Goal: Transaction & Acquisition: Book appointment/travel/reservation

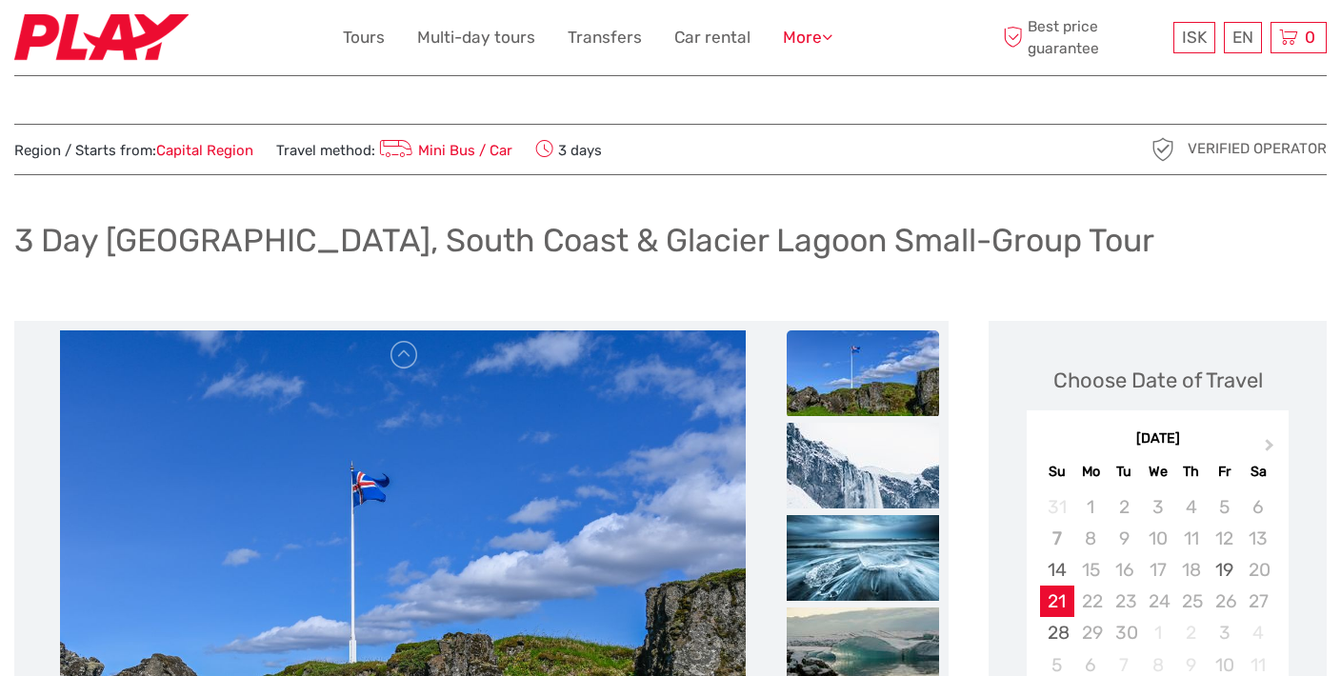
click at [824, 35] on icon at bounding box center [827, 37] width 10 height 16
click at [371, 35] on link "Tours" at bounding box center [364, 38] width 42 height 28
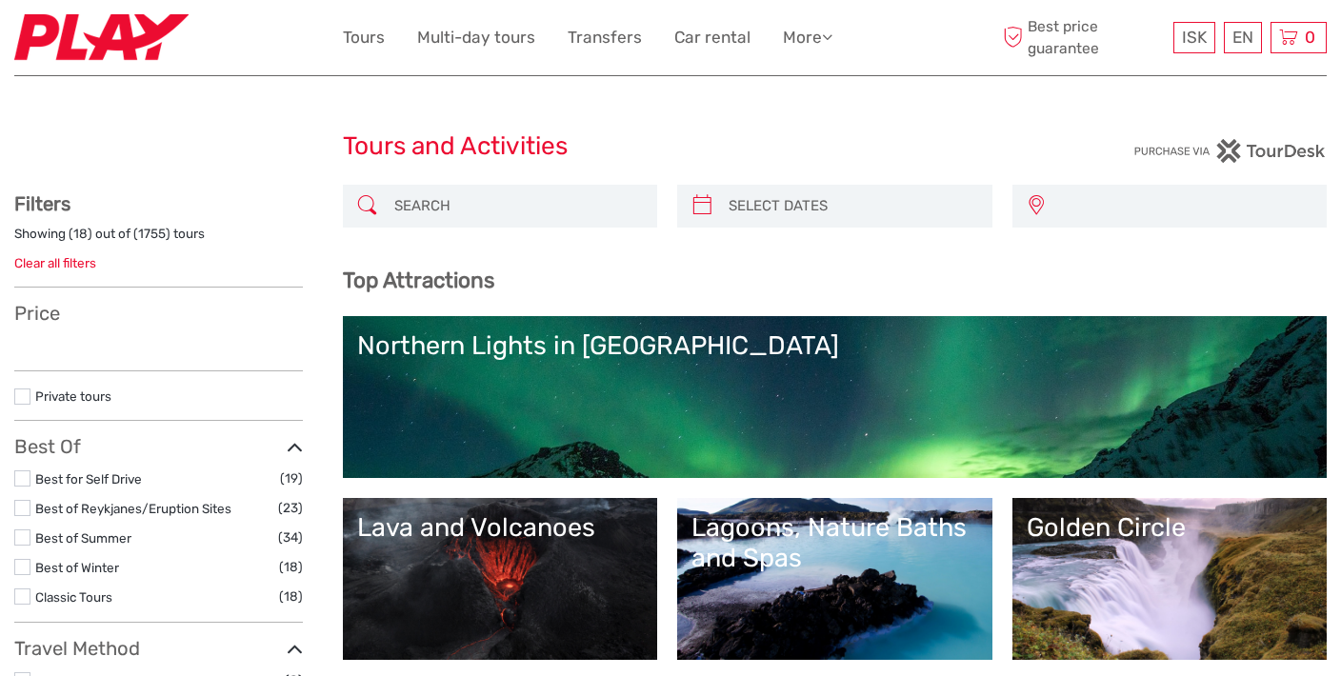
select select
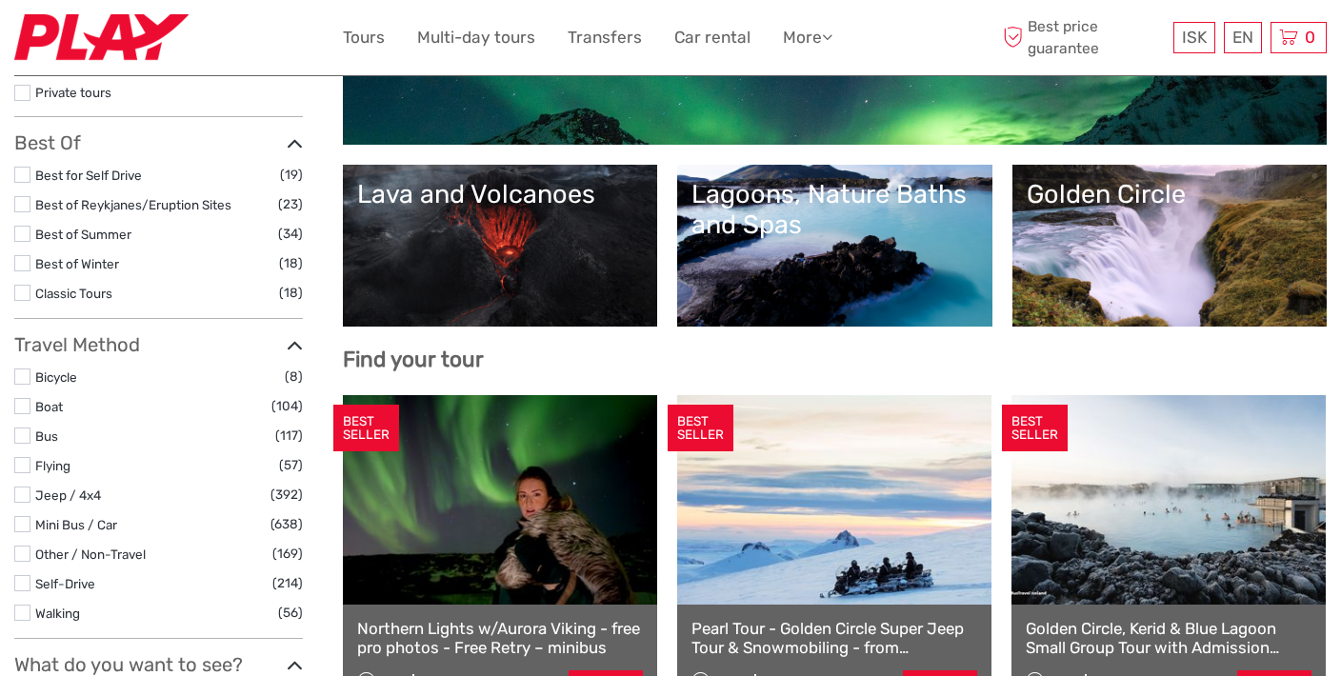
scroll to position [337, 0]
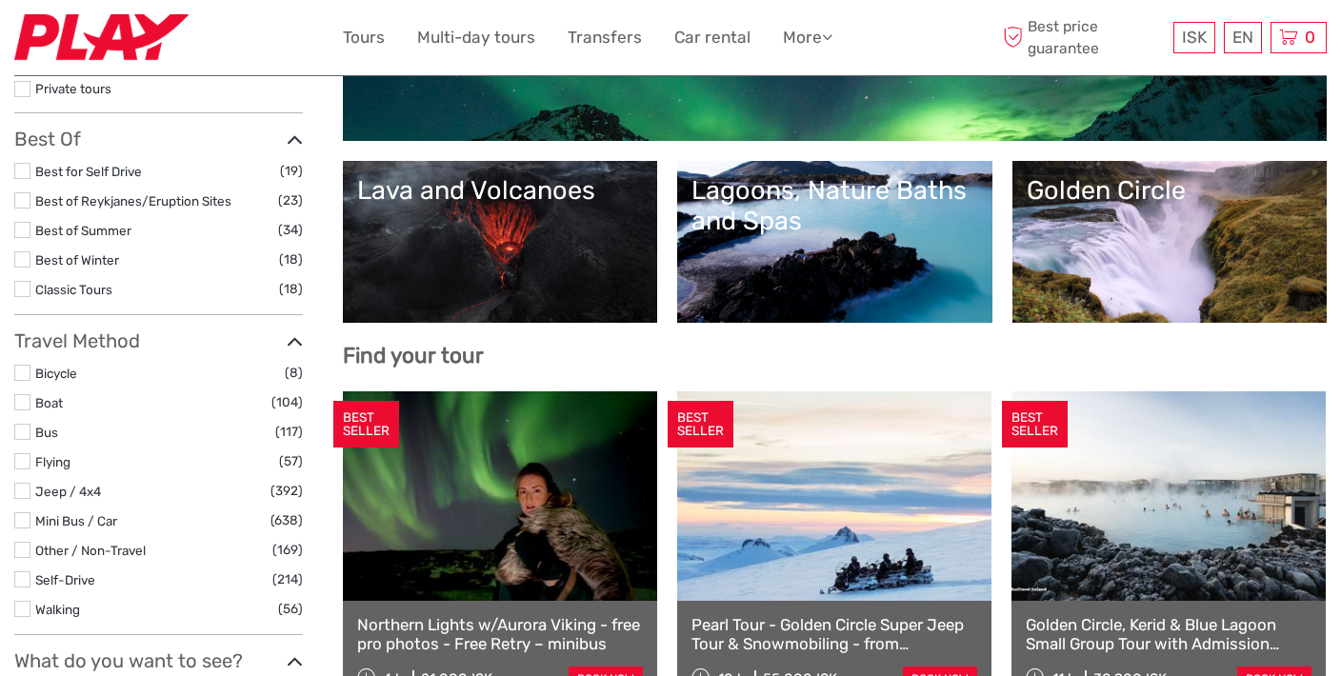
click at [23, 282] on label at bounding box center [22, 289] width 16 height 16
click at [0, 0] on input "checkbox" at bounding box center [0, 0] width 0 height 0
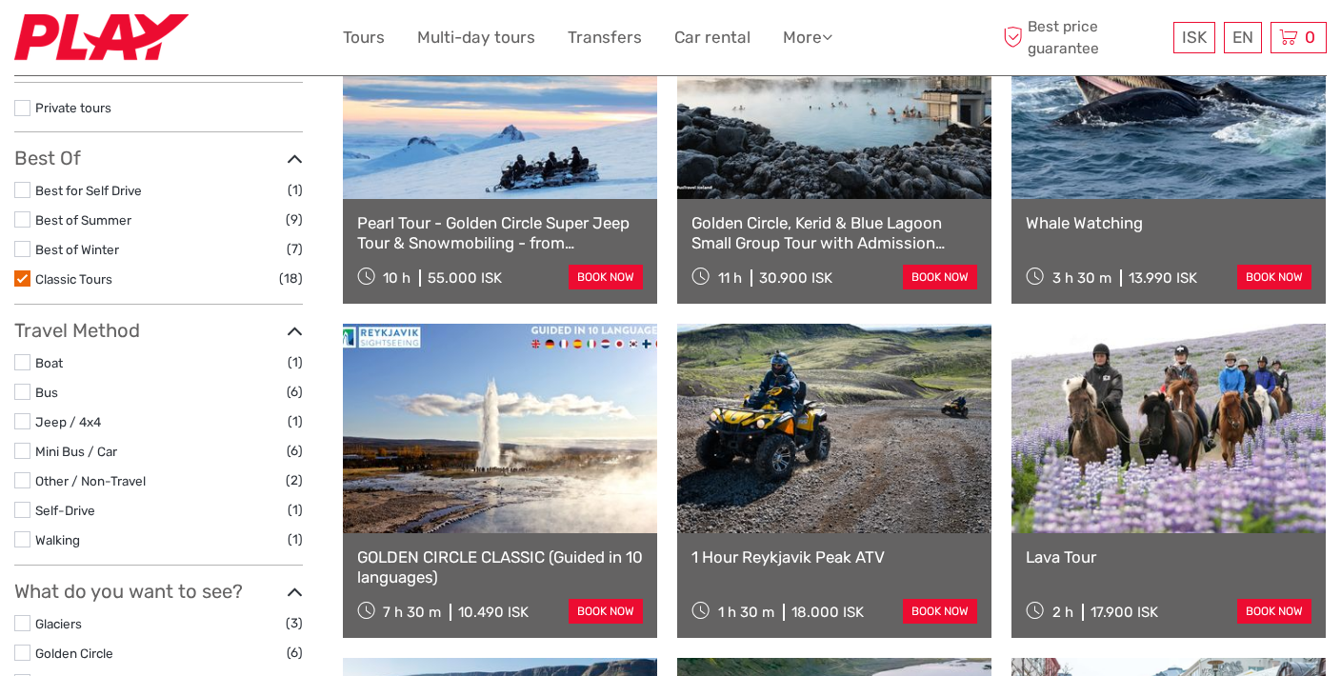
scroll to position [319, 0]
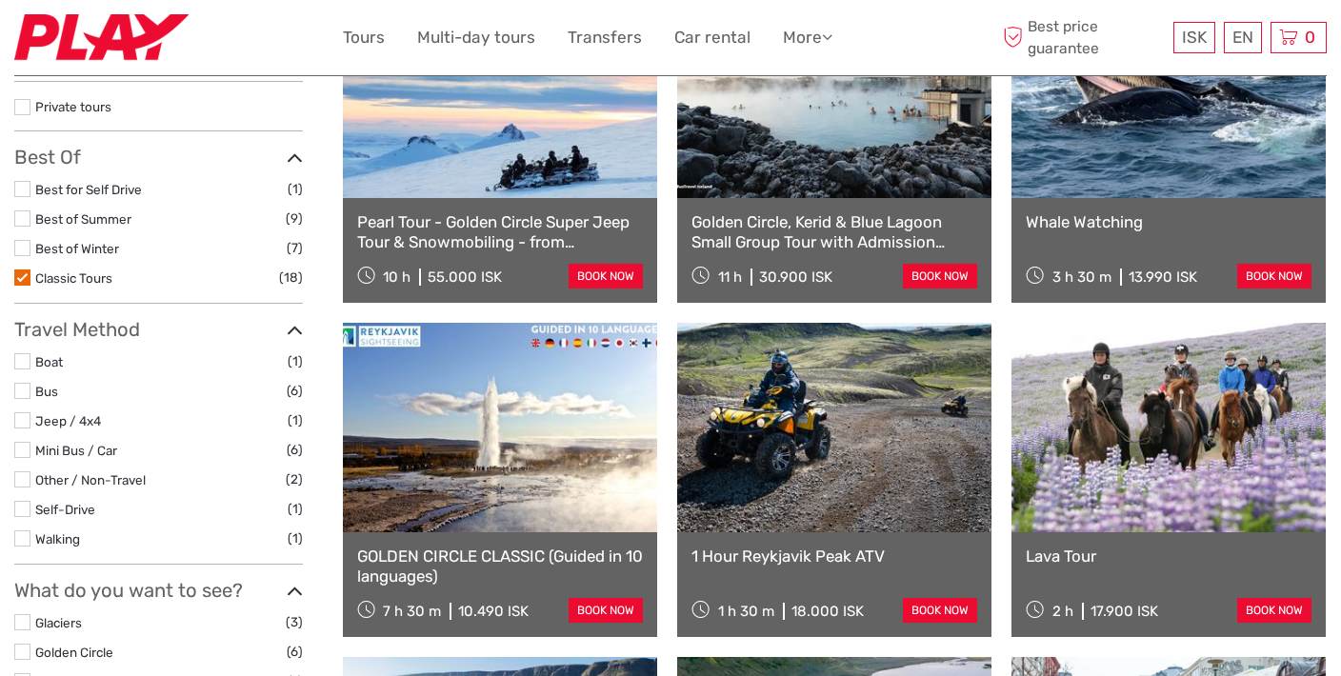
click at [25, 384] on label at bounding box center [22, 391] width 16 height 16
click at [0, 0] on input "checkbox" at bounding box center [0, 0] width 0 height 0
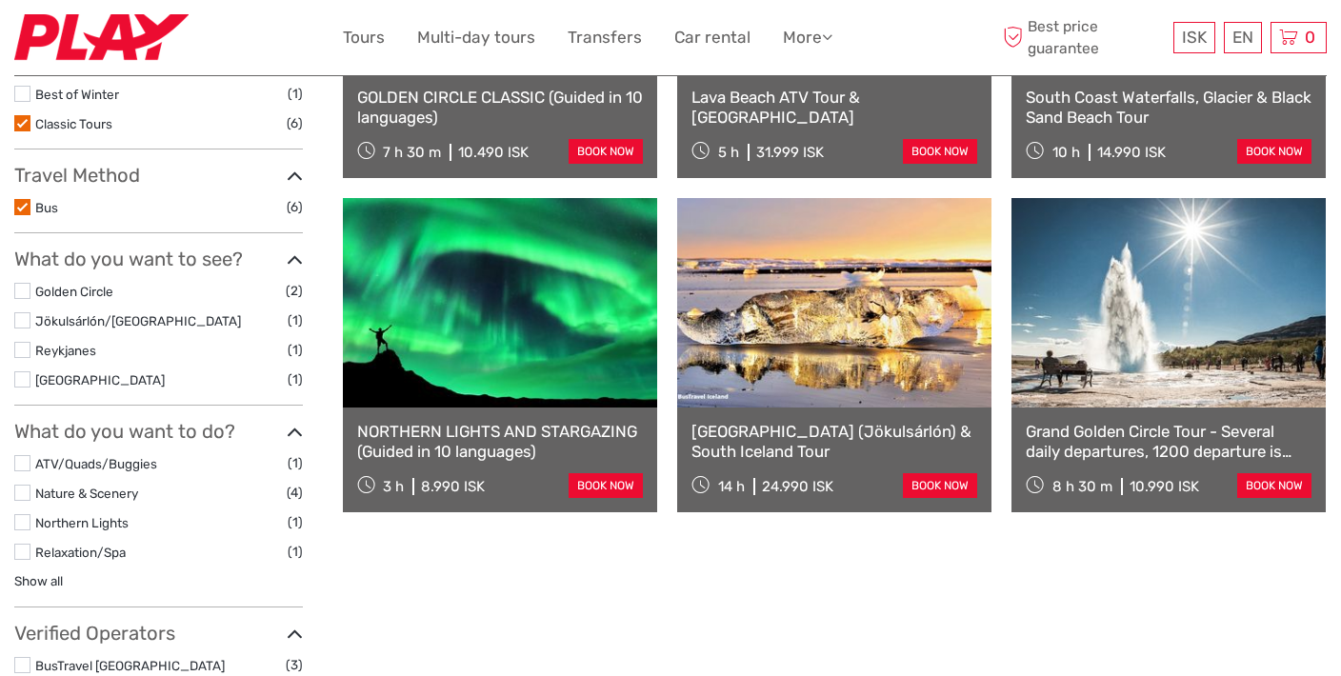
scroll to position [444, 0]
click at [293, 170] on icon at bounding box center [295, 177] width 16 height 26
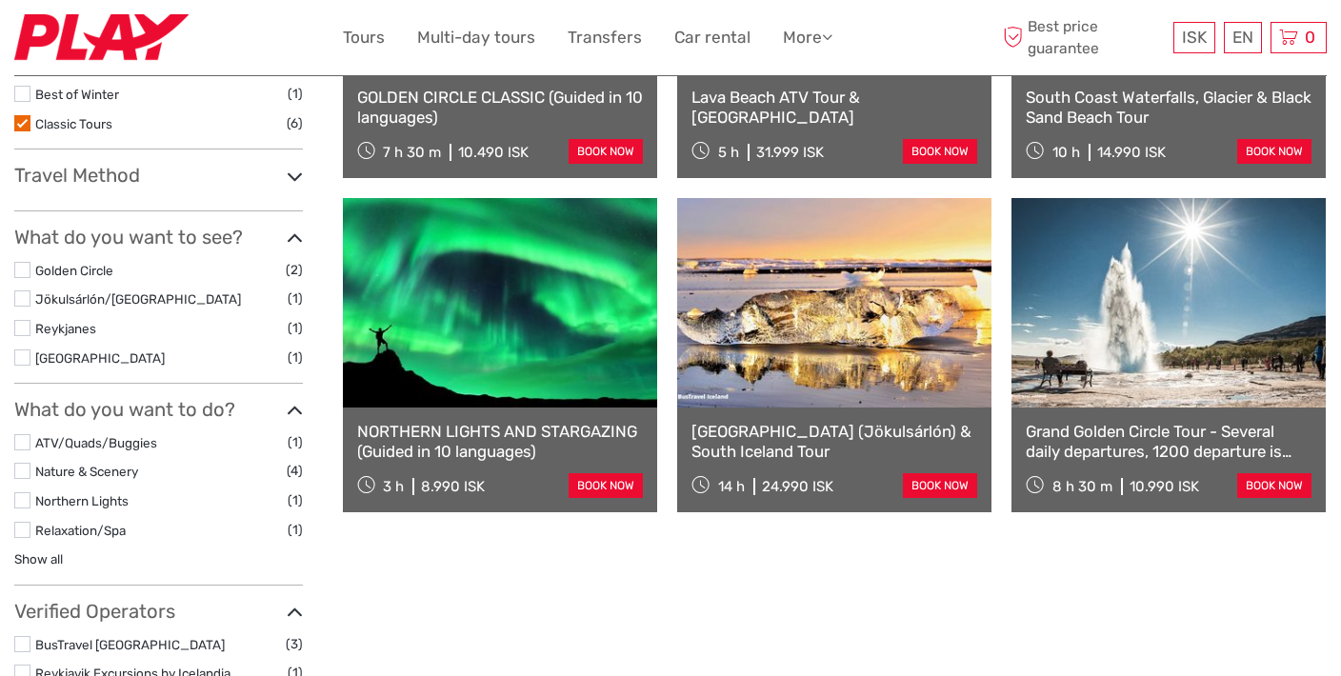
click at [293, 170] on icon at bounding box center [295, 177] width 16 height 26
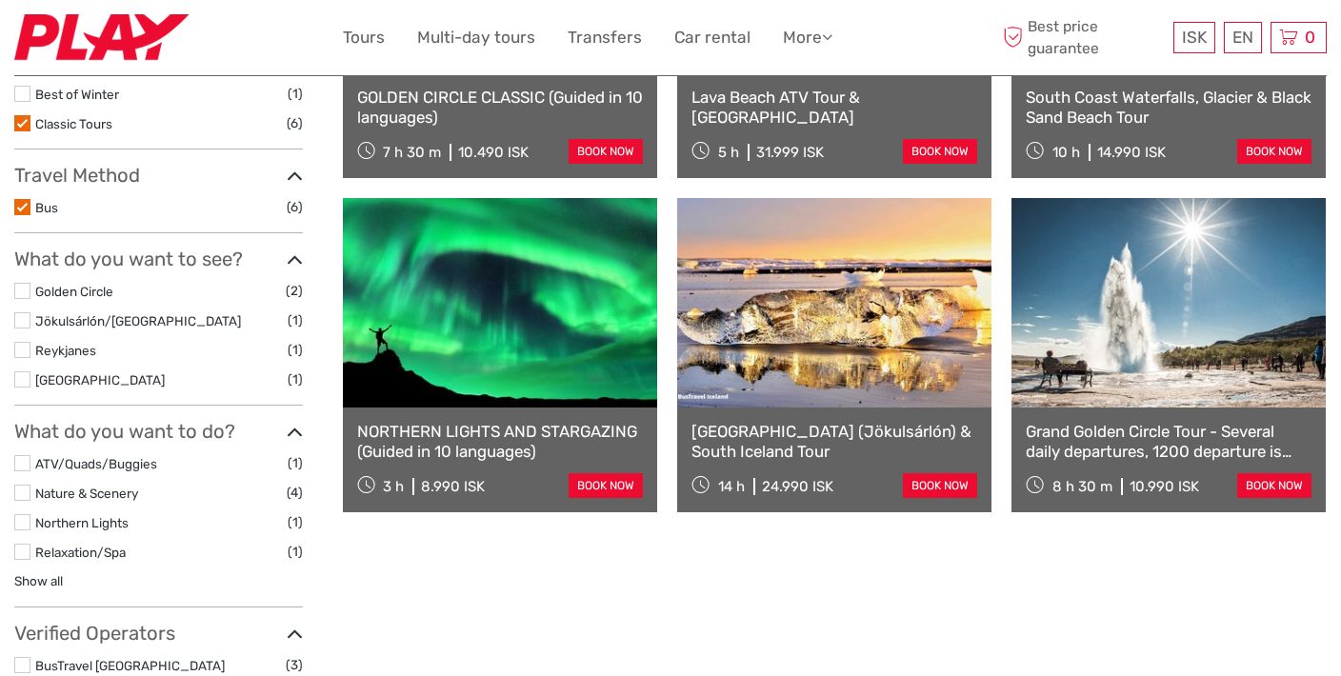
click at [25, 201] on label at bounding box center [22, 207] width 16 height 16
click at [0, 0] on input "checkbox" at bounding box center [0, 0] width 0 height 0
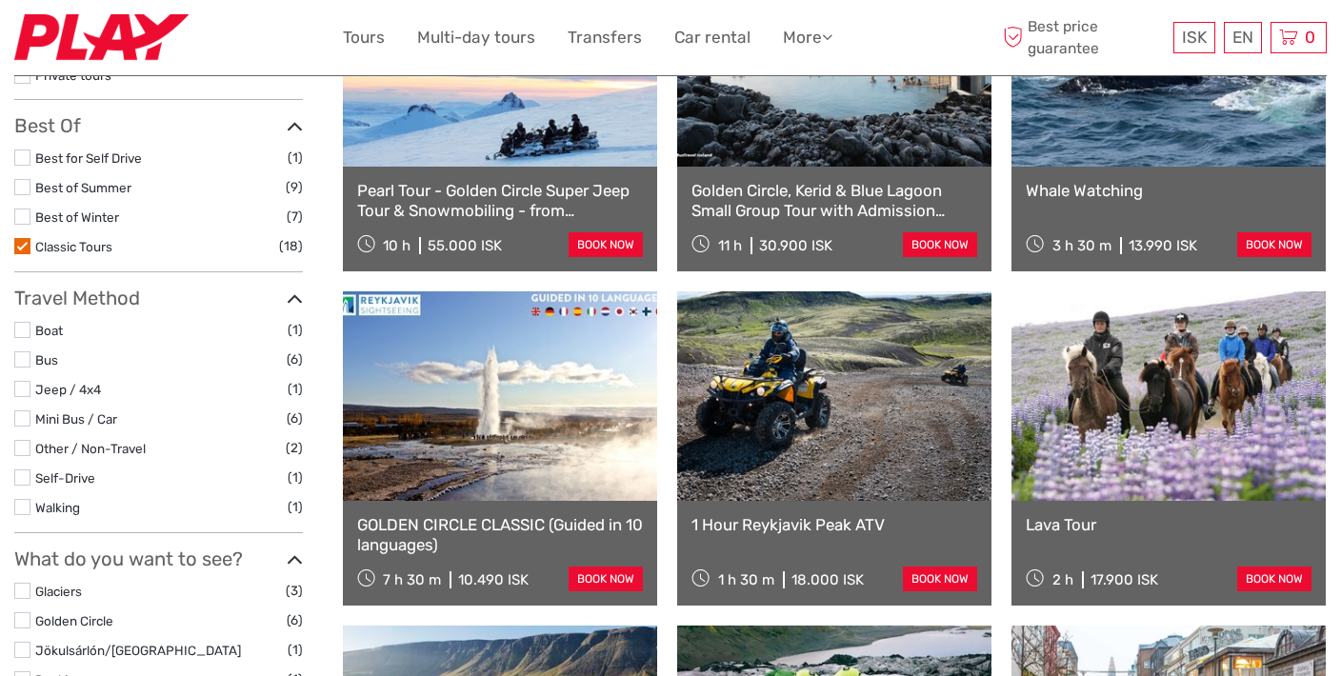
scroll to position [364, 0]
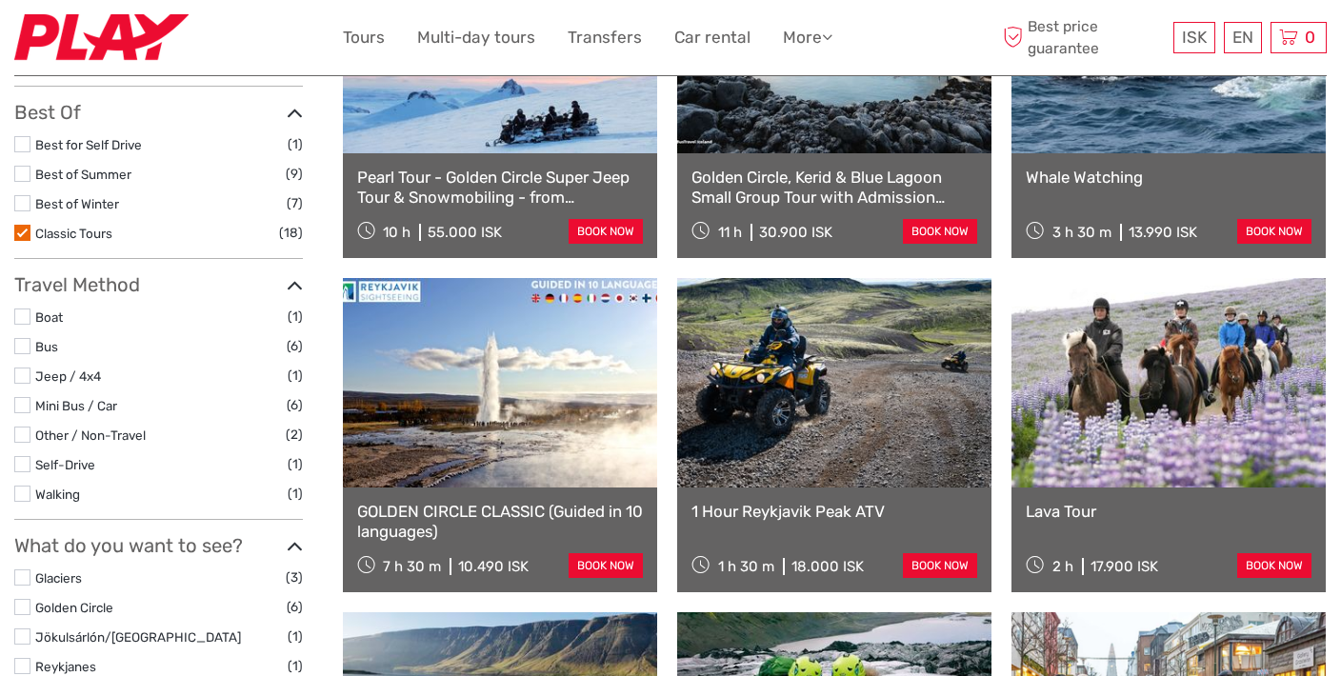
click at [23, 338] on label at bounding box center [22, 346] width 16 height 16
click at [0, 0] on input "checkbox" at bounding box center [0, 0] width 0 height 0
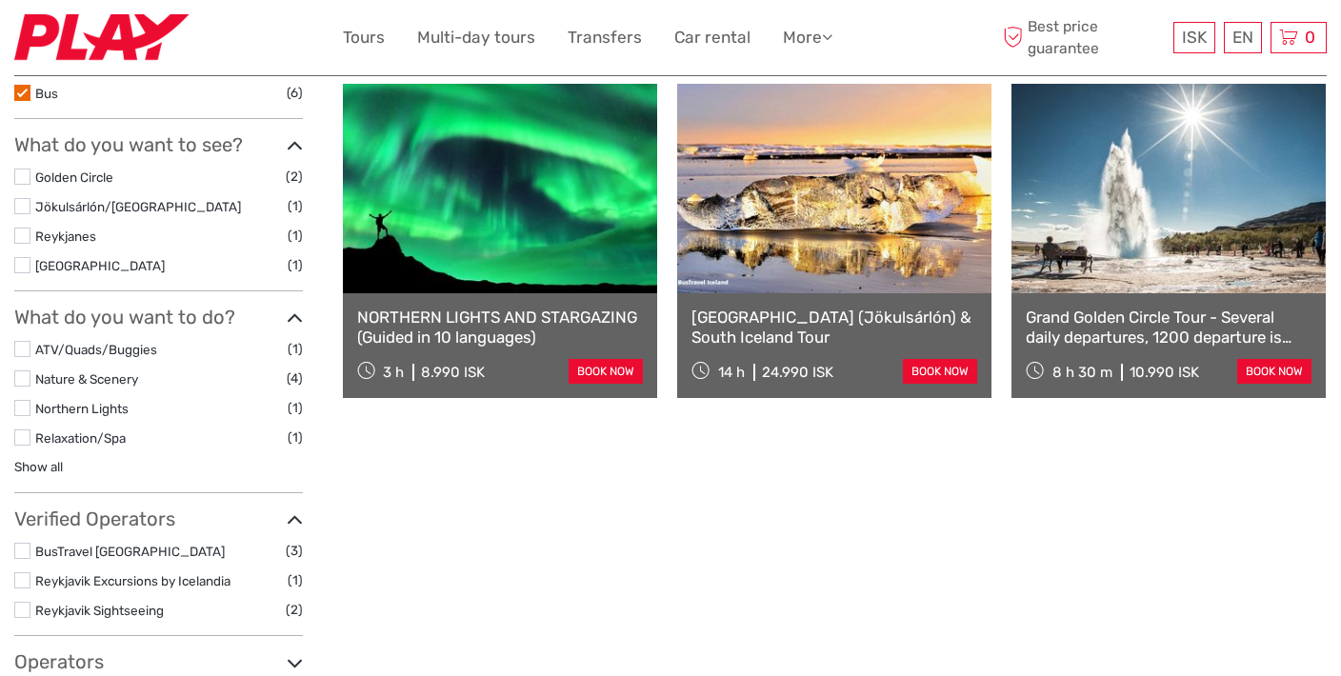
scroll to position [581, 0]
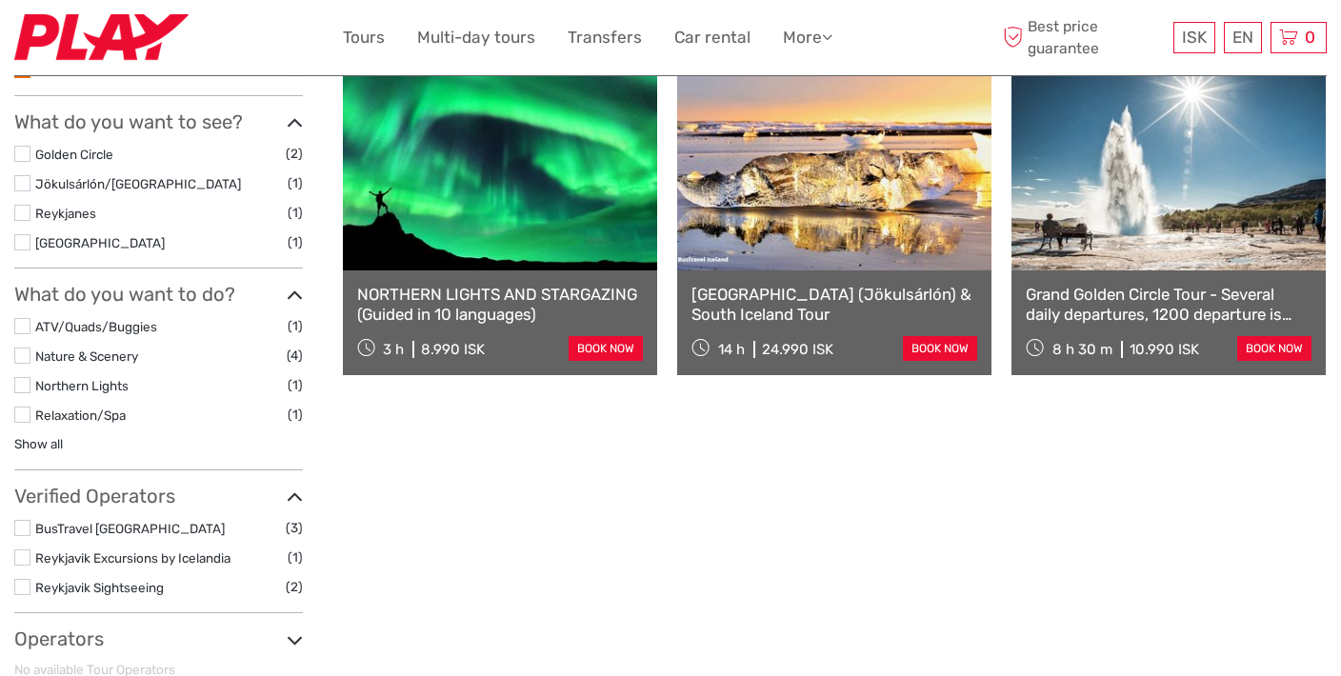
click at [22, 146] on label at bounding box center [22, 154] width 16 height 16
click at [0, 0] on input "checkbox" at bounding box center [0, 0] width 0 height 0
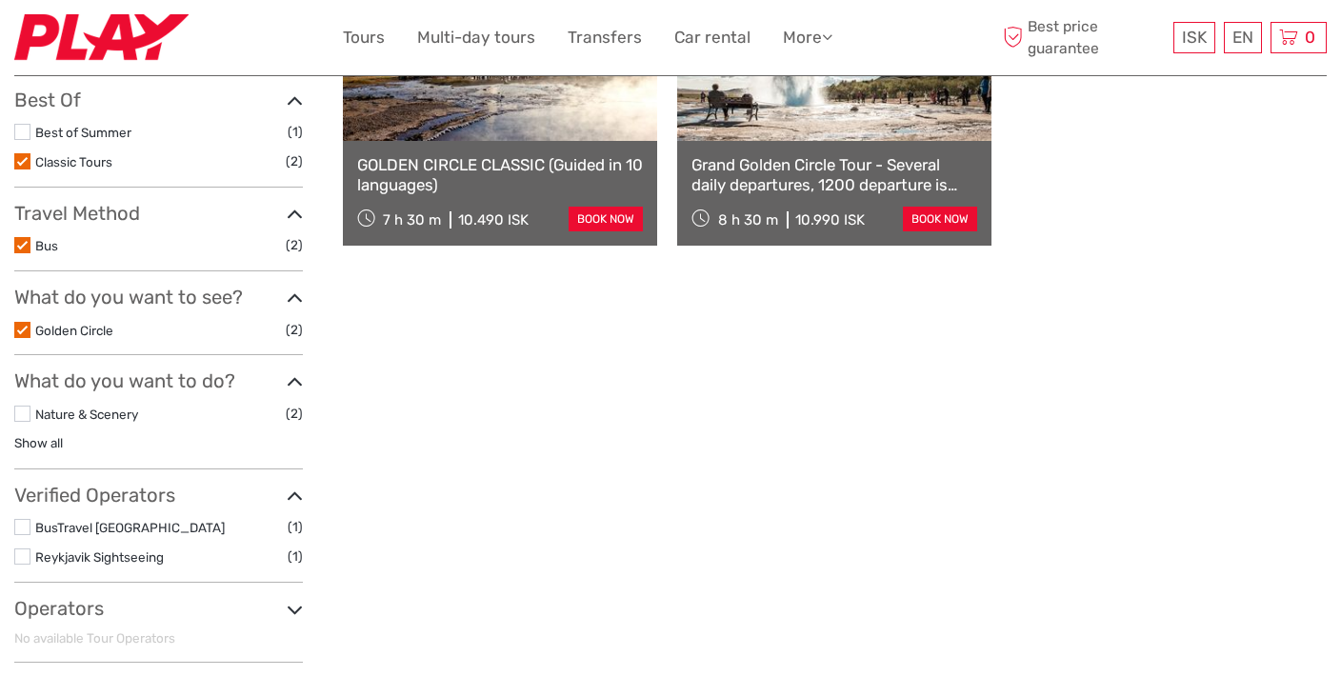
scroll to position [377, 0]
click at [217, 318] on li "Golden Circle (2)" at bounding box center [158, 329] width 289 height 22
click at [28, 321] on label at bounding box center [22, 329] width 16 height 16
click at [0, 0] on input "checkbox" at bounding box center [0, 0] width 0 height 0
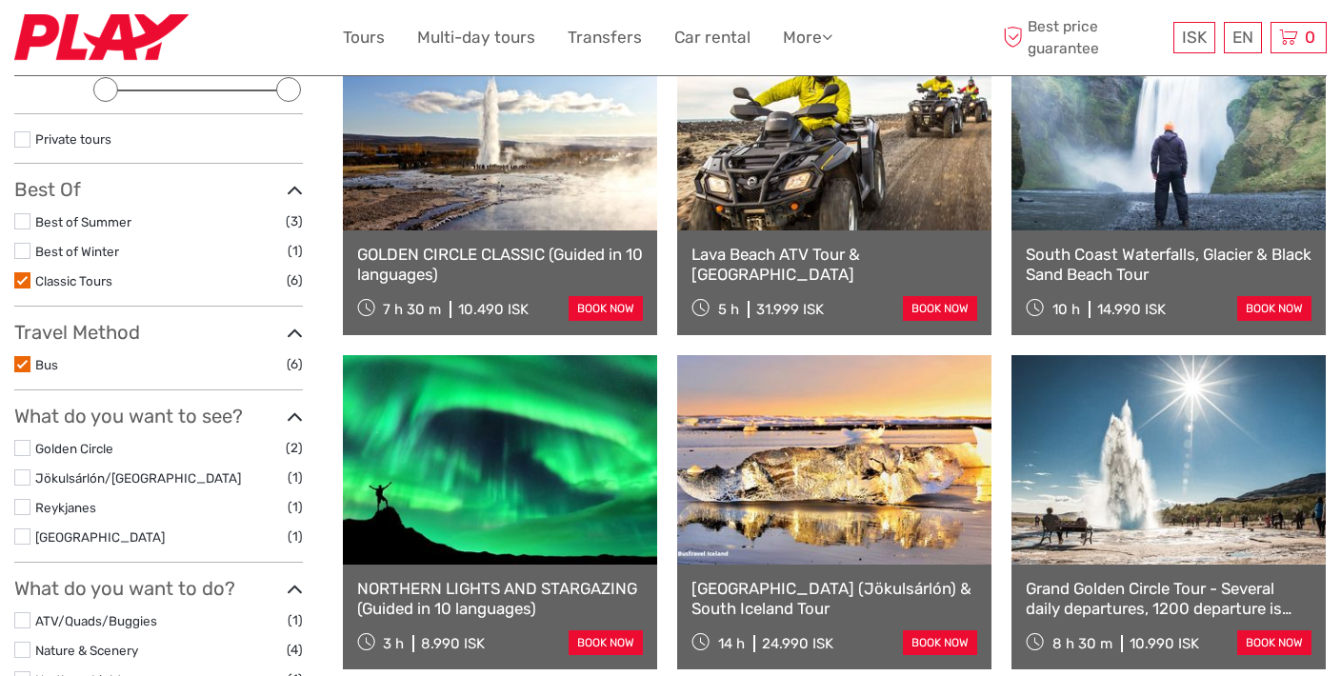
scroll to position [294, 0]
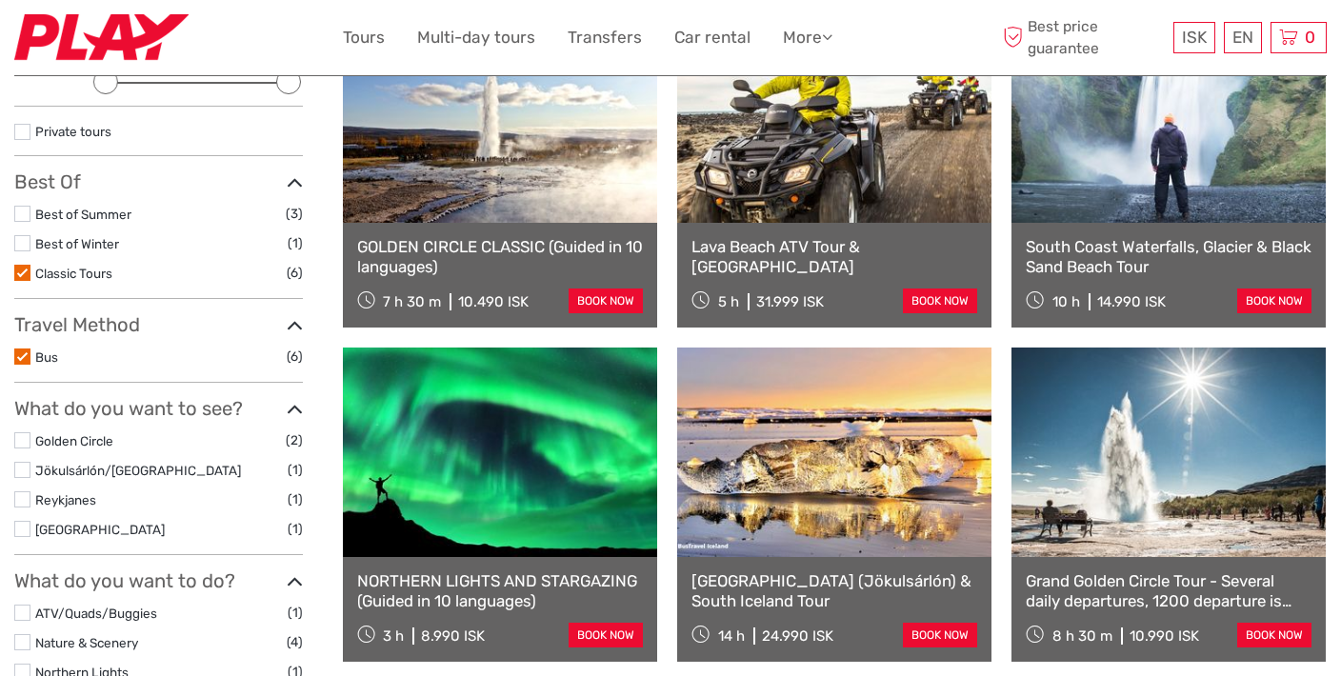
click at [25, 433] on label at bounding box center [22, 441] width 16 height 16
click at [0, 0] on input "checkbox" at bounding box center [0, 0] width 0 height 0
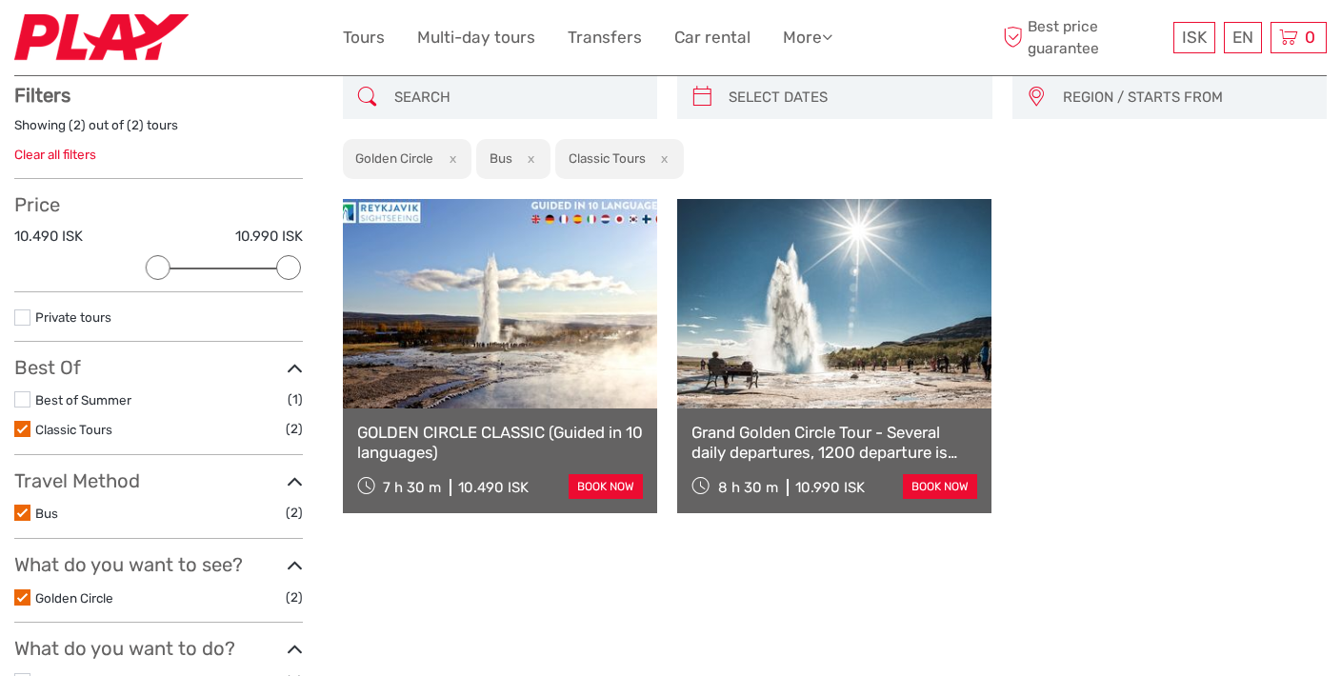
scroll to position [108, 0]
click at [848, 448] on link "Grand Golden Circle Tour - Several daily departures, 1200 departure is 7hrs and…" at bounding box center [835, 443] width 286 height 39
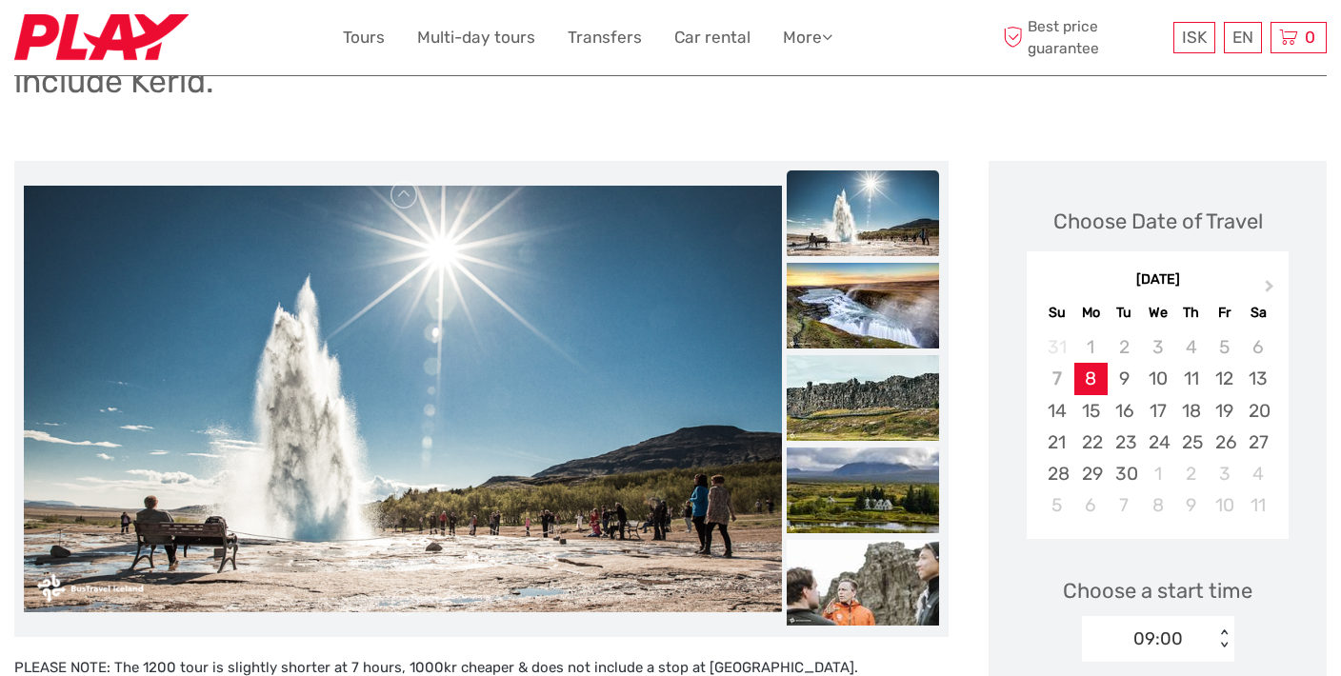
scroll to position [214, 0]
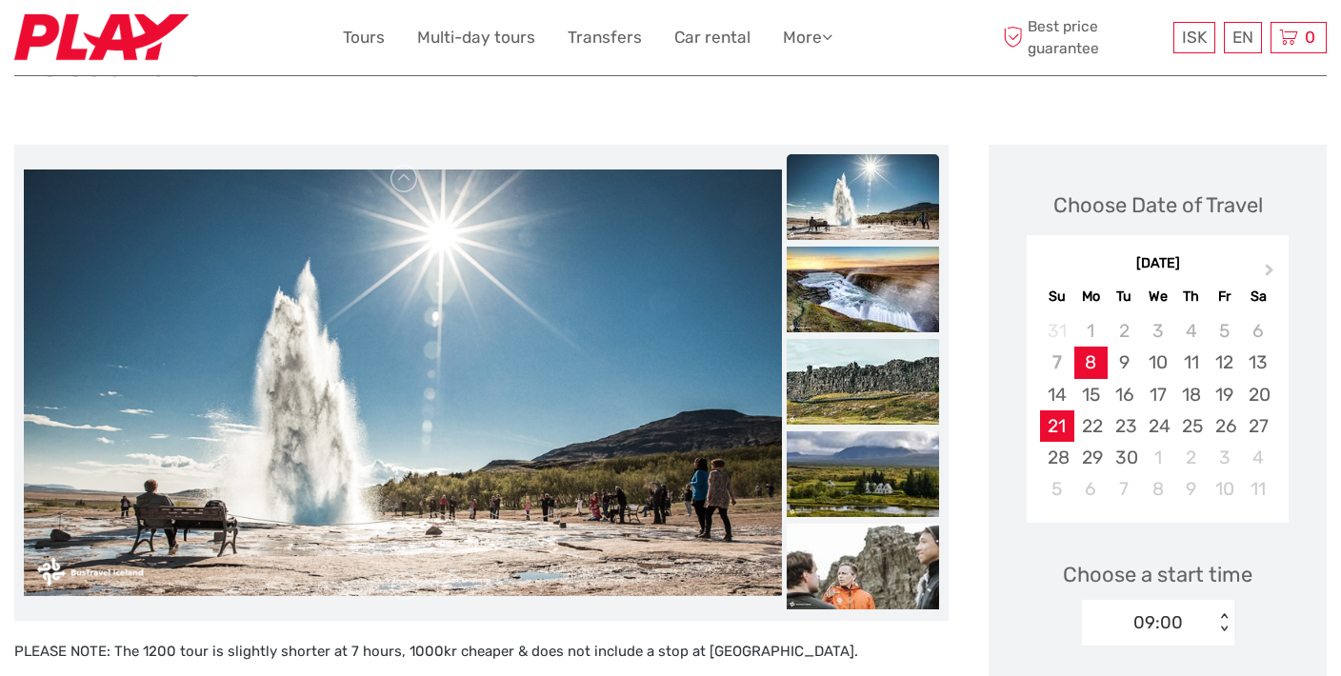
click at [1061, 422] on div "21" at bounding box center [1056, 426] width 33 height 31
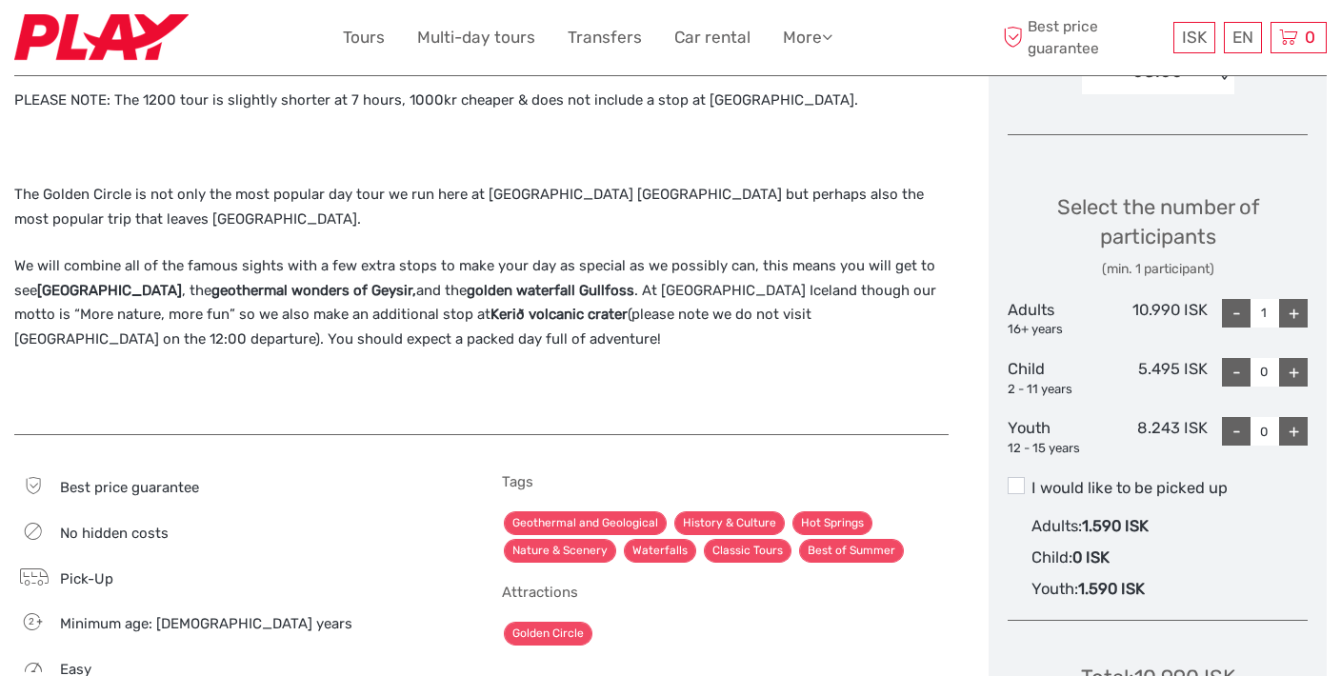
scroll to position [767, 0]
click at [1017, 479] on span at bounding box center [1016, 484] width 17 height 17
click at [1032, 480] on input "I would like to be picked up" at bounding box center [1032, 480] width 0 height 0
click at [1293, 305] on div "+" at bounding box center [1294, 312] width 29 height 29
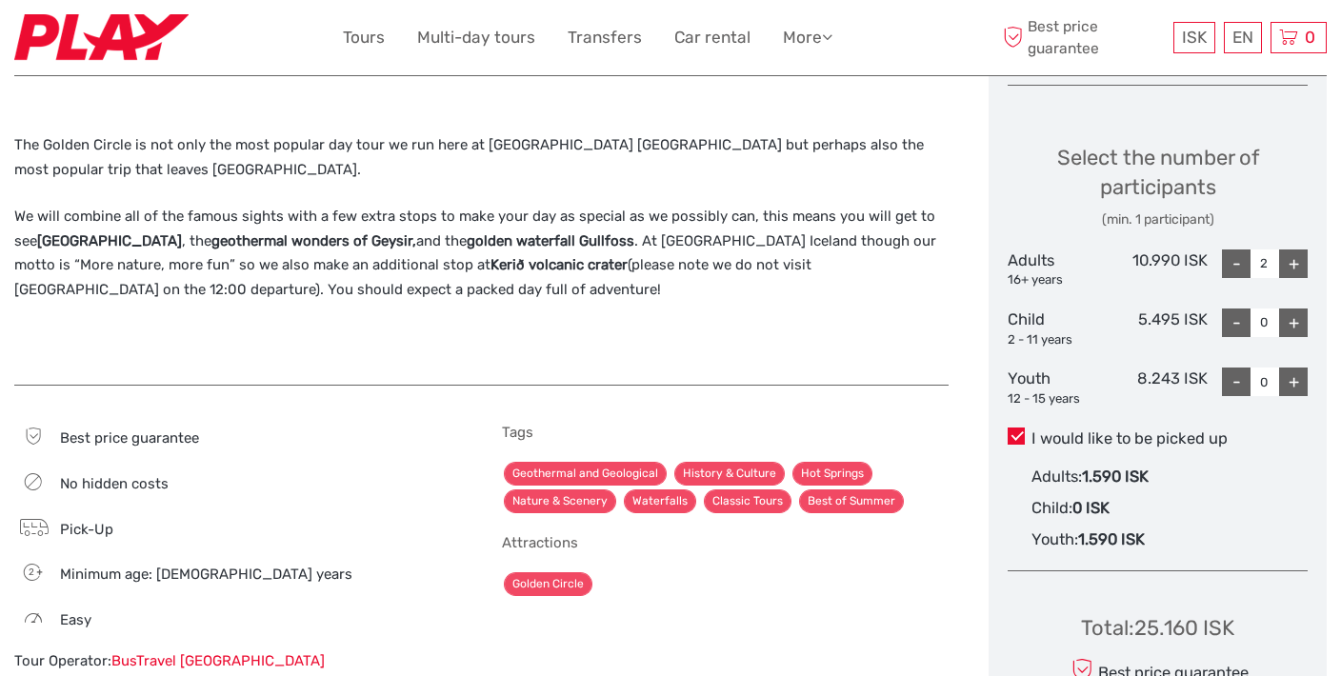
scroll to position [812, 0]
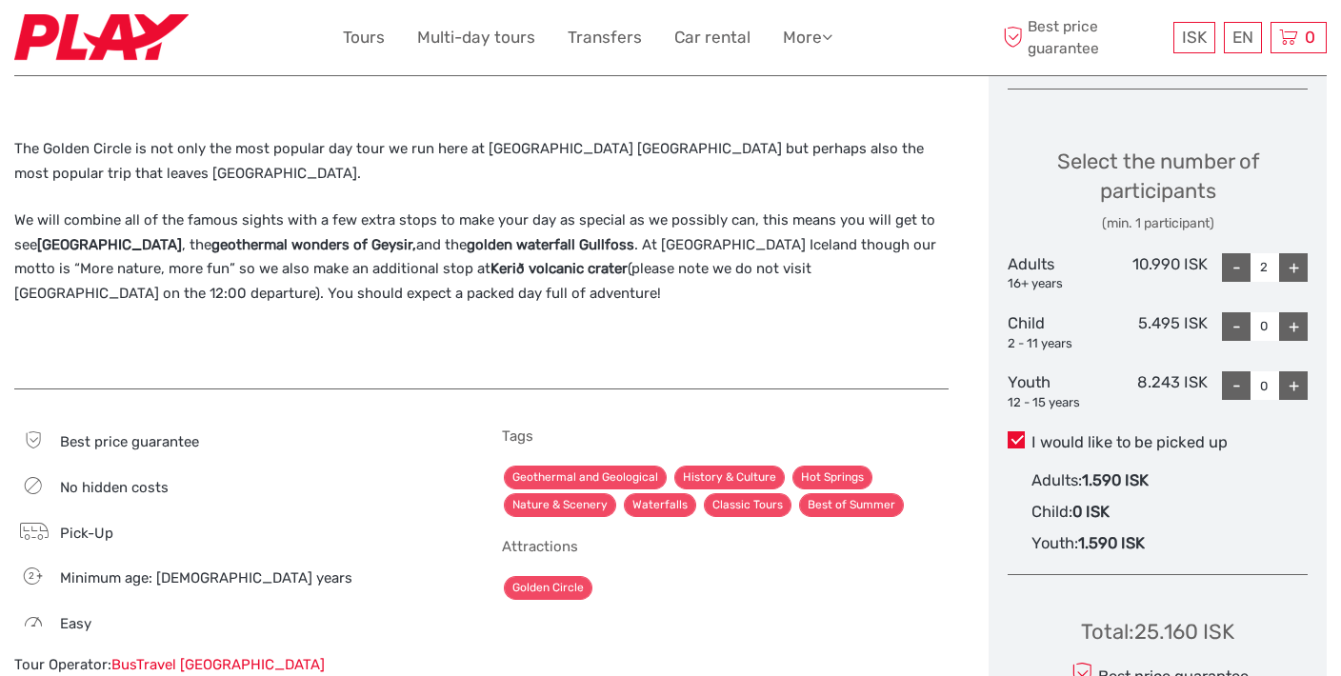
click at [1235, 256] on div "-" at bounding box center [1236, 267] width 29 height 29
type input "0"
click at [1023, 433] on span at bounding box center [1016, 440] width 17 height 17
click at [1032, 435] on input "I would like to be picked up" at bounding box center [1032, 435] width 0 height 0
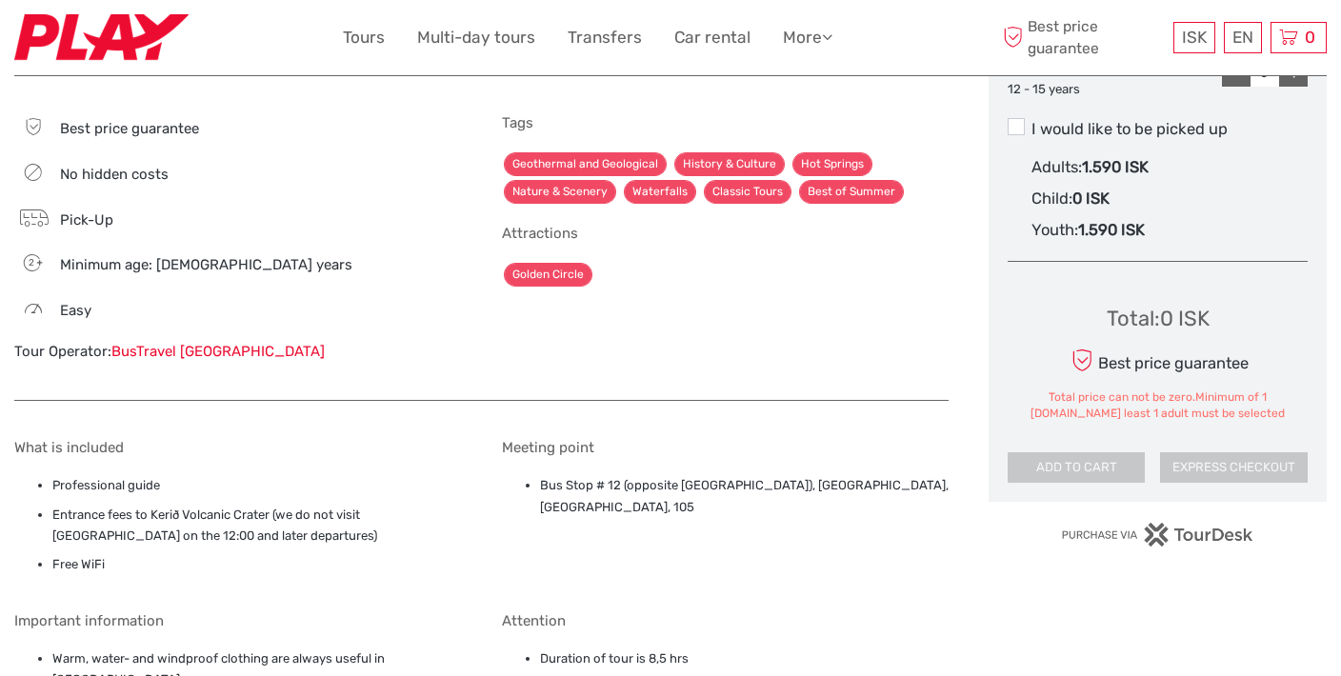
scroll to position [1137, 0]
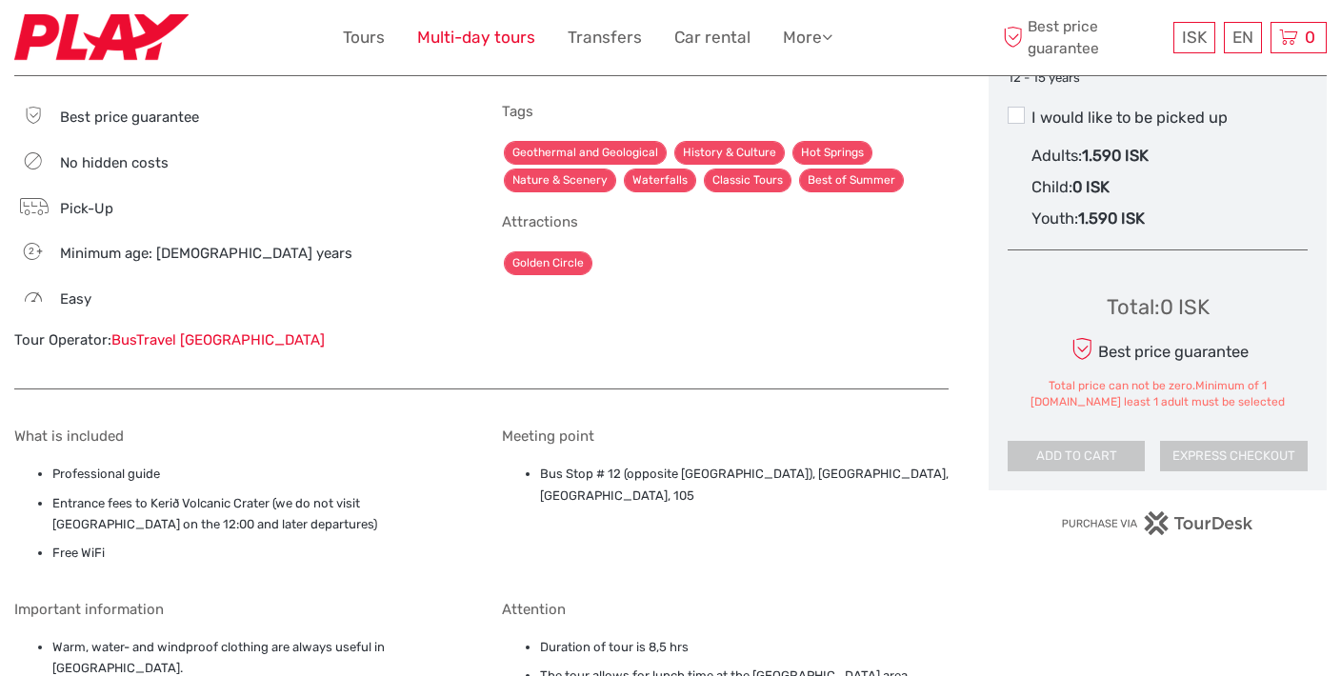
click at [480, 37] on link "Multi-day tours" at bounding box center [476, 38] width 118 height 28
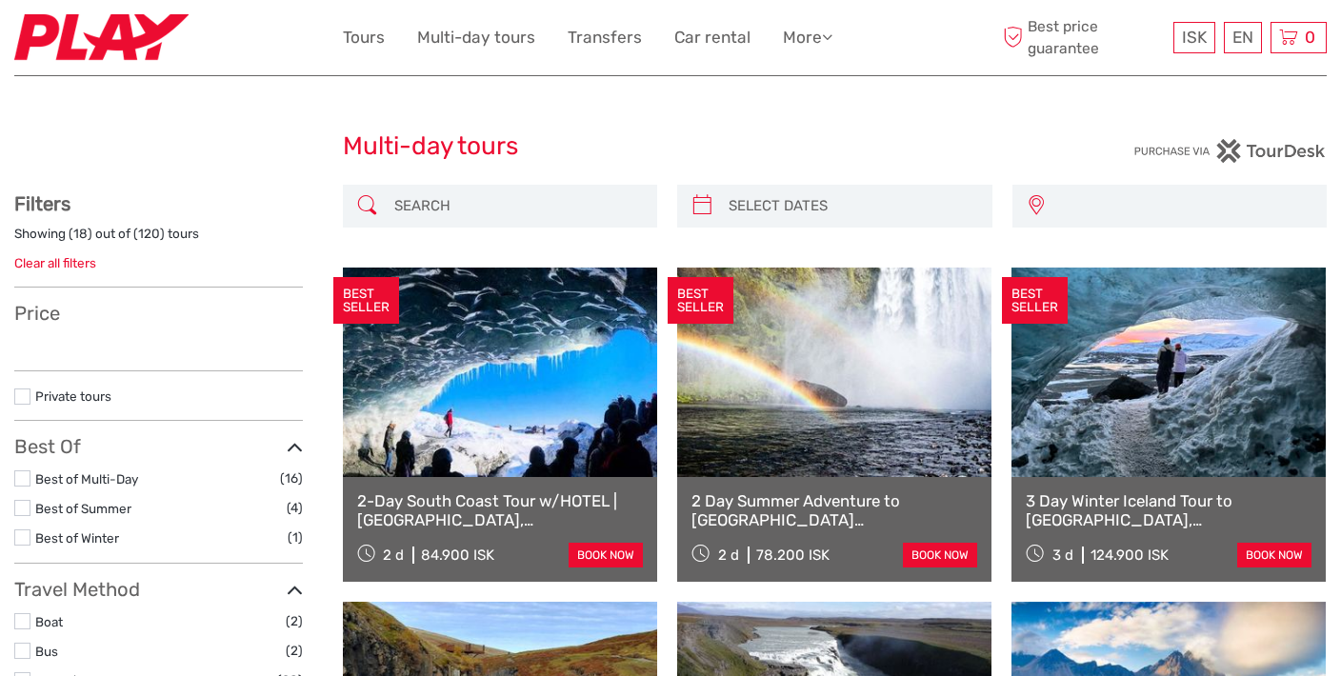
select select
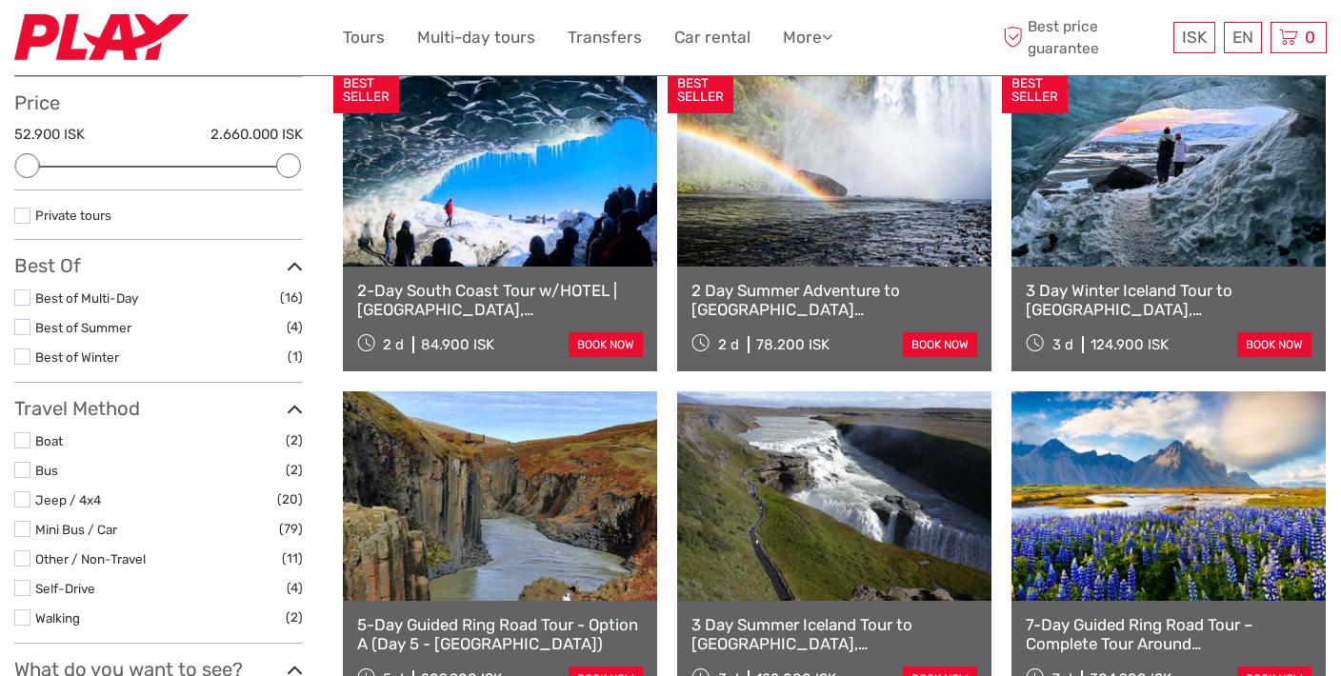
scroll to position [216, 0]
